Goal: Task Accomplishment & Management: Complete application form

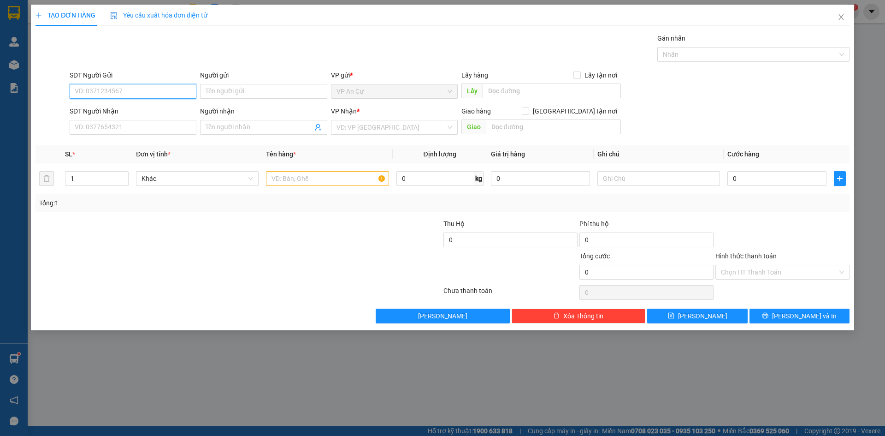
click at [97, 92] on input "SĐT Người Gửi" at bounding box center [133, 91] width 127 height 15
click at [106, 113] on div "0943090751 - TRÂN" at bounding box center [133, 110] width 116 height 10
type input "0943090751"
type input "TRÂN"
type input "0909866113"
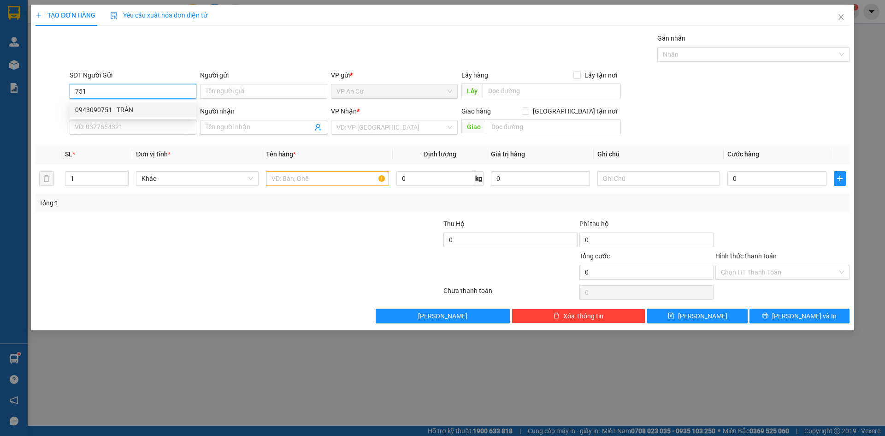
type input "TÂN"
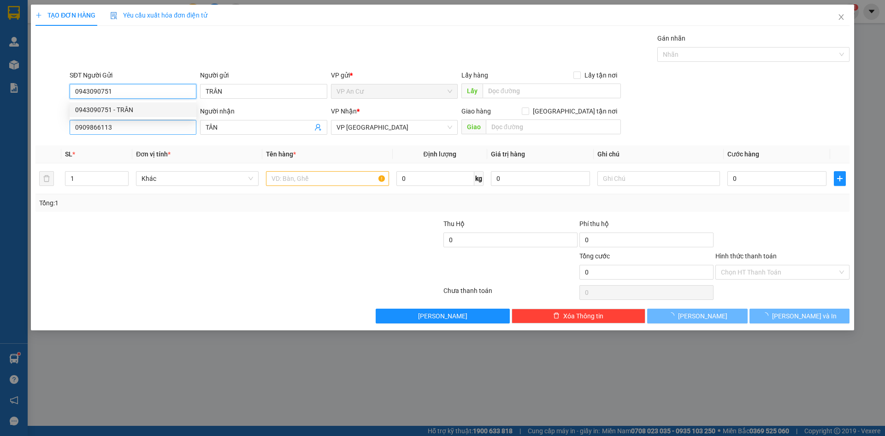
type input "20.000"
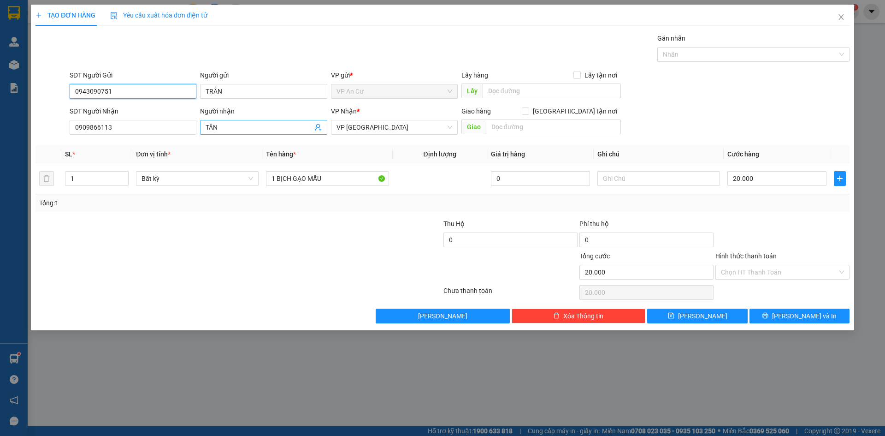
type input "0943090751"
click at [317, 127] on icon "user-add" at bounding box center [318, 127] width 6 height 7
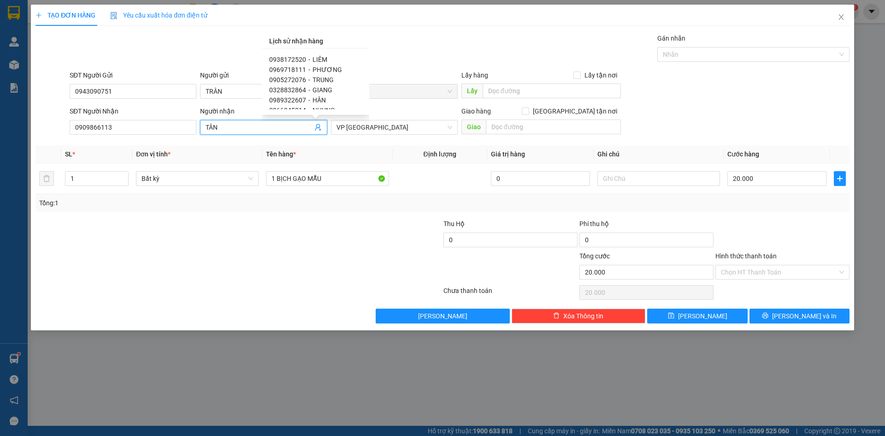
scroll to position [277, 0]
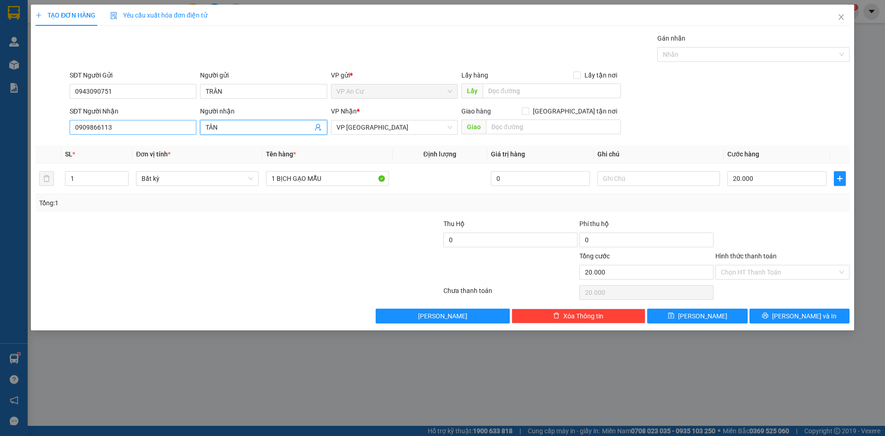
drag, startPoint x: 243, startPoint y: 124, endPoint x: 184, endPoint y: 134, distance: 59.8
click at [184, 134] on div "SĐT Người Nhận 0909866113 Người nhận TÂN TÂN VP Nhận * VP [GEOGRAPHIC_DATA] Gia…" at bounding box center [459, 122] width 783 height 32
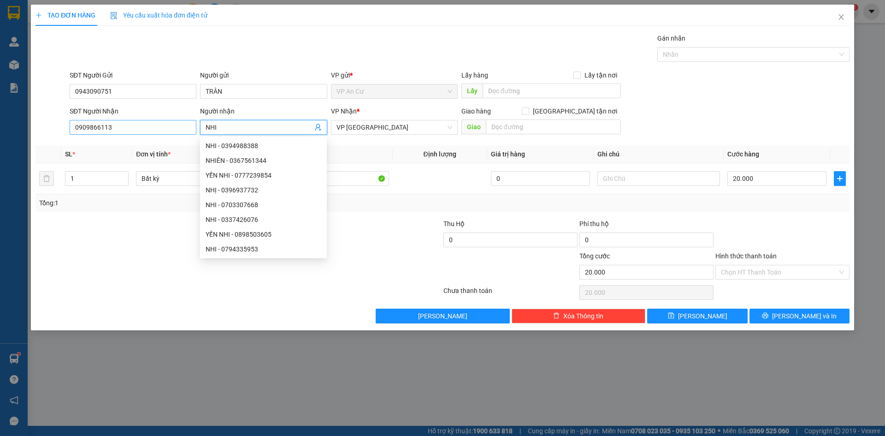
type input "NHI"
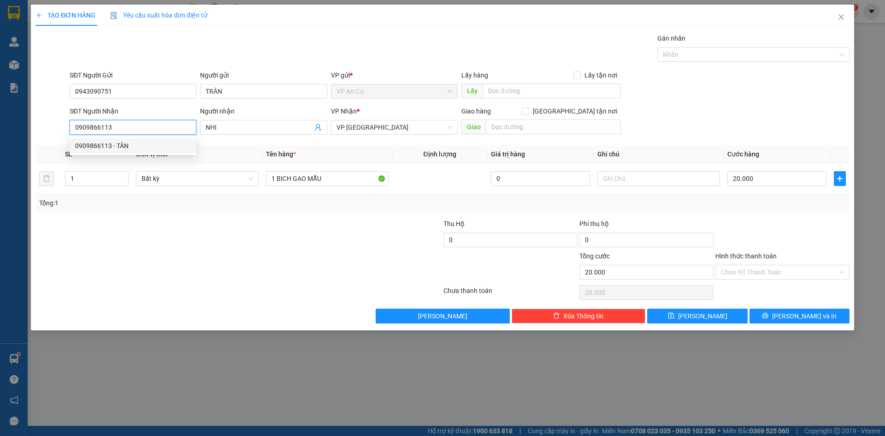
drag, startPoint x: 134, startPoint y: 125, endPoint x: 51, endPoint y: 125, distance: 82.5
click at [51, 125] on div "SĐT Người Nhận 0909866113 Người nhận NHI VP Nhận * VP [GEOGRAPHIC_DATA] Giao hà…" at bounding box center [443, 122] width 816 height 32
type input "0902948245"
click at [236, 127] on input "NHI" at bounding box center [259, 127] width 106 height 10
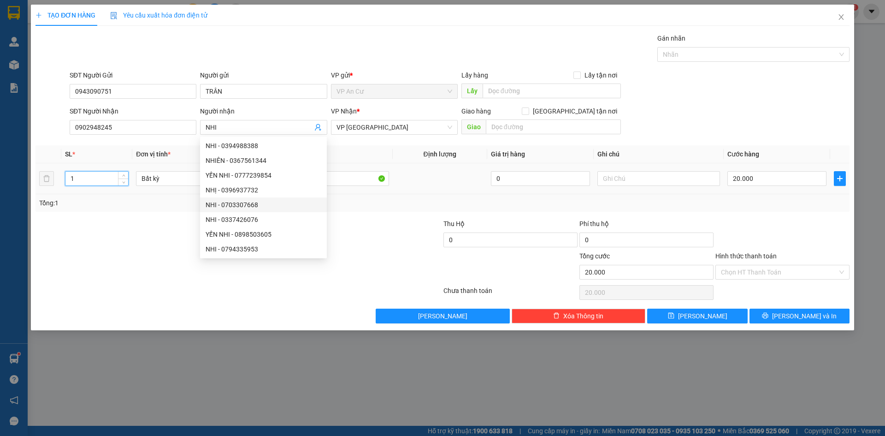
click at [96, 179] on input "1" at bounding box center [96, 178] width 63 height 14
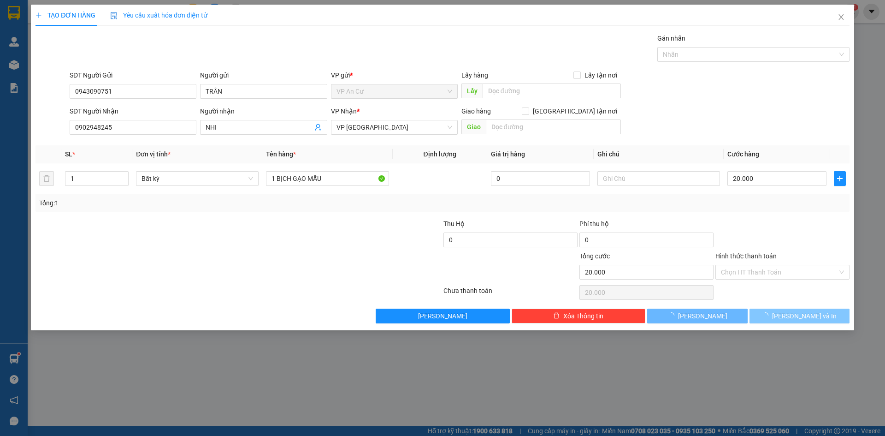
click at [789, 315] on button "[PERSON_NAME] và In" at bounding box center [799, 315] width 100 height 15
type input "0"
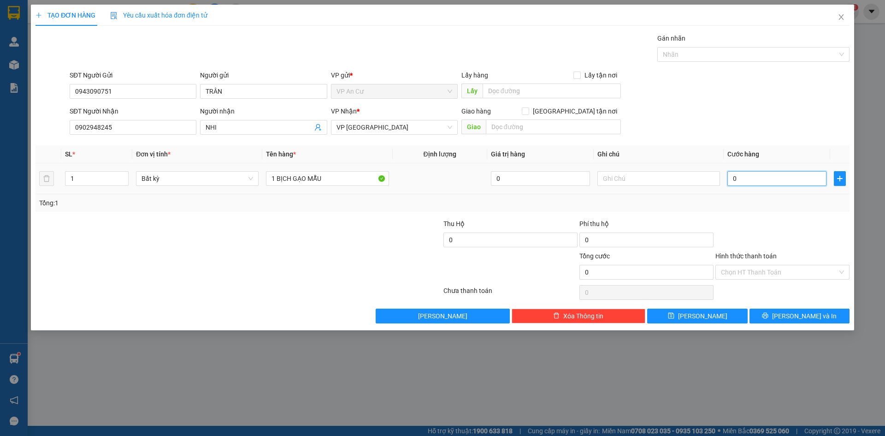
click at [750, 180] on input "0" at bounding box center [776, 178] width 99 height 15
type input "2"
type input "20"
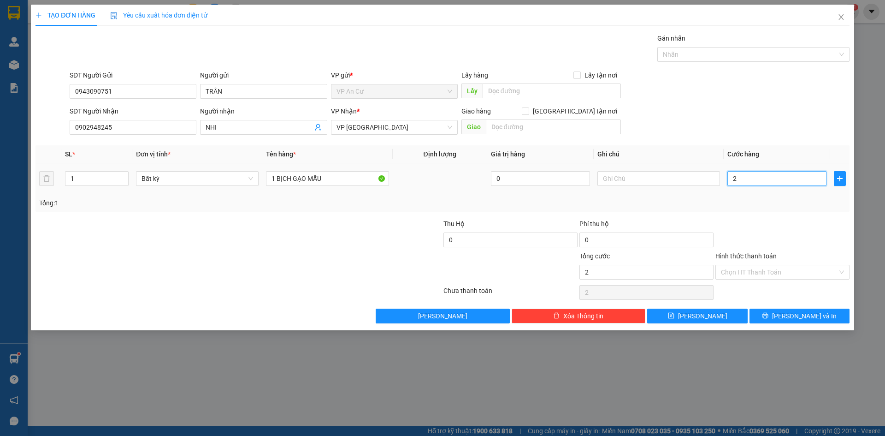
type input "20"
type input "200"
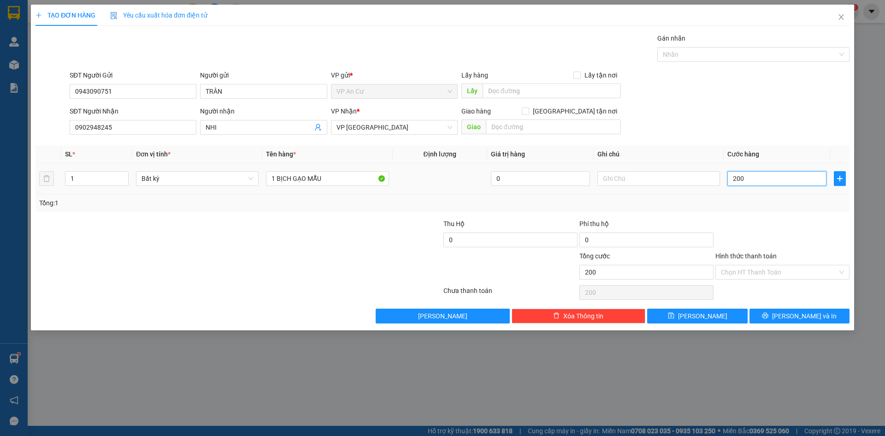
type input "2.000"
type input "20.000"
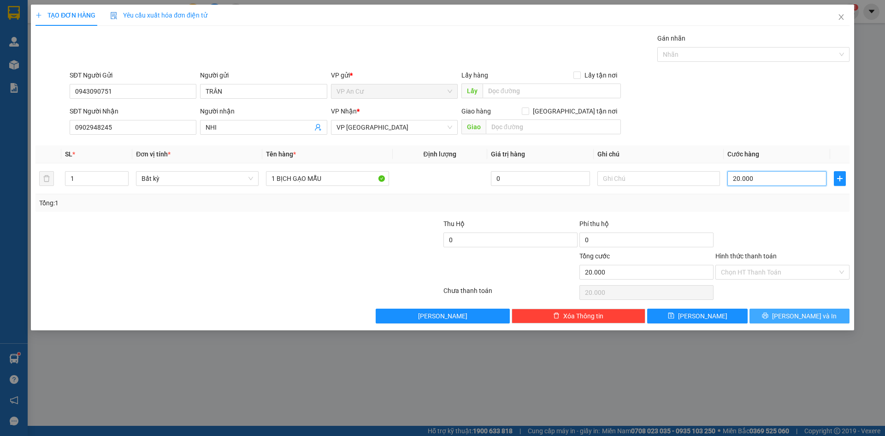
type input "20.000"
click at [795, 318] on span "[PERSON_NAME] và In" at bounding box center [804, 316] width 65 height 10
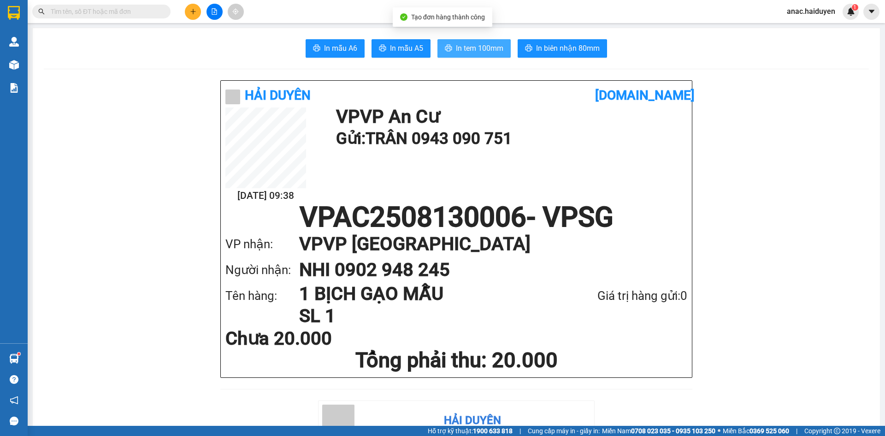
click at [483, 52] on span "In tem 100mm" at bounding box center [479, 48] width 47 height 12
click at [587, 395] on div "Hải Duyên [DOMAIN_NAME] [DATE] 09:38 VP VP An Cư Gửi: TRÂN 0943 090 751 VPAC250…" at bounding box center [456, 240] width 472 height 320
